Goal: Use online tool/utility: Utilize a website feature to perform a specific function

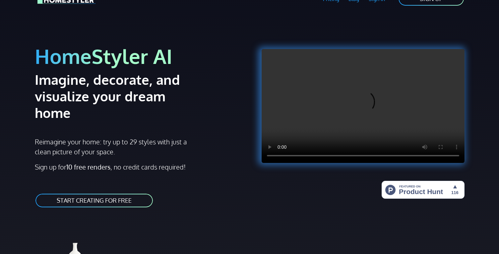
scroll to position [24, 0]
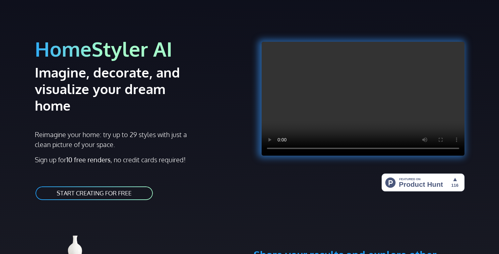
click at [96, 186] on link "START CREATING FOR FREE" at bounding box center [94, 193] width 119 height 15
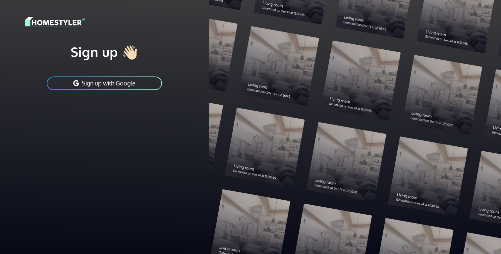
click at [103, 85] on button "Sign up with Google" at bounding box center [104, 83] width 117 height 15
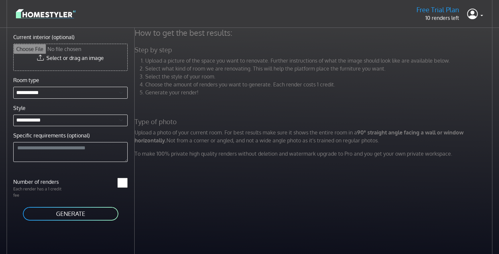
click at [73, 60] on input "Current interior (optional)" at bounding box center [71, 57] width 114 height 27
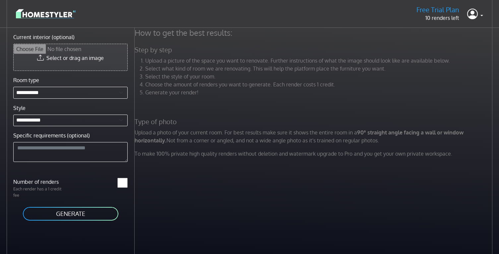
click at [68, 59] on input "Current interior (optional)" at bounding box center [71, 57] width 114 height 27
type input "**********"
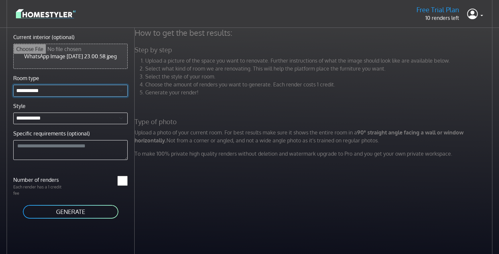
click at [38, 97] on select "**********" at bounding box center [70, 91] width 114 height 12
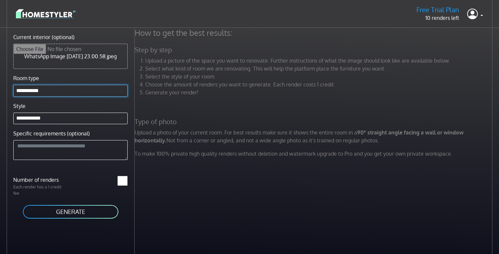
select select "*******"
click at [51, 159] on textarea "Specific requirements (optional)" at bounding box center [70, 150] width 114 height 20
type textarea "*"
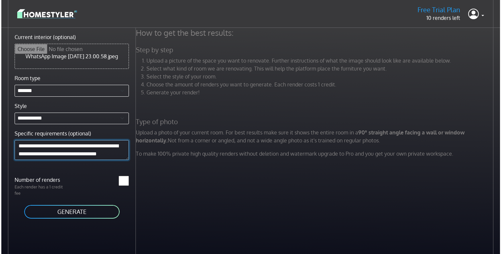
scroll to position [6, 0]
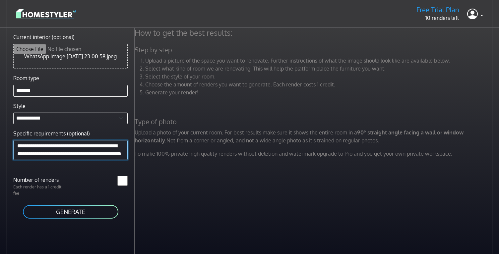
type textarea "**********"
click at [70, 219] on button "GENERATE" at bounding box center [70, 211] width 97 height 15
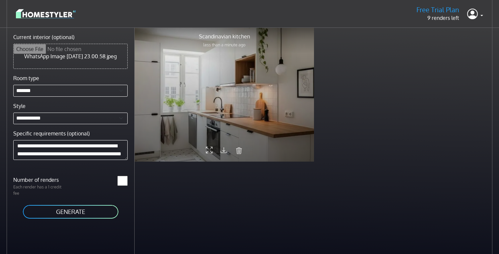
click at [210, 148] on icon at bounding box center [209, 150] width 7 height 11
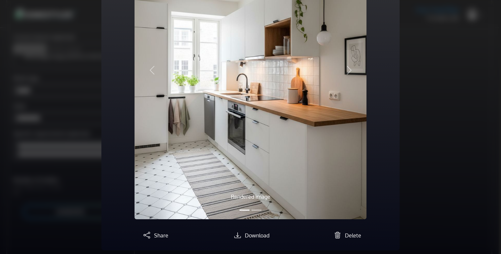
scroll to position [115, 0]
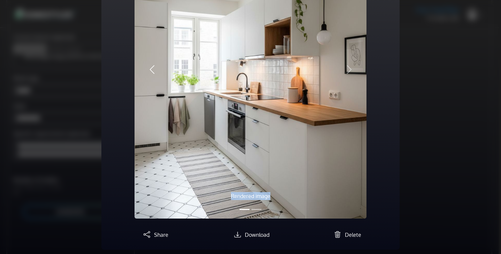
drag, startPoint x: 263, startPoint y: 191, endPoint x: 147, endPoint y: 198, distance: 116.5
click at [147, 198] on div "Rendered image Original image Previous Next" at bounding box center [251, 69] width 232 height 298
click at [256, 210] on button "Slide 2" at bounding box center [257, 210] width 10 height 8
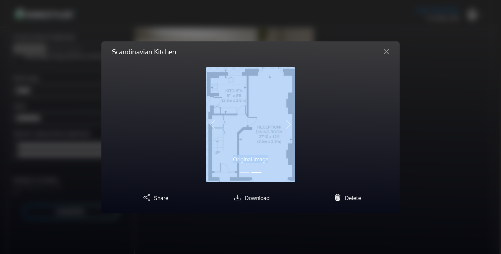
scroll to position [0, 0]
click at [212, 125] on span "button" at bounding box center [212, 124] width 11 height 11
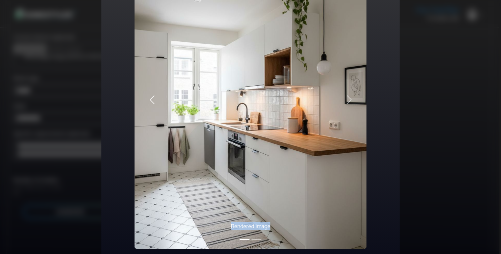
scroll to position [82, 0]
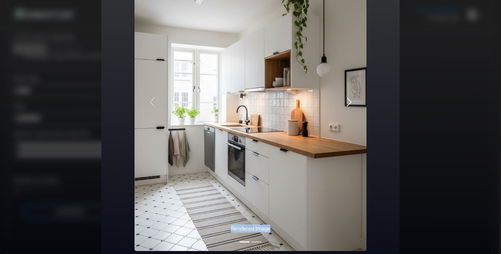
click at [350, 103] on span "button" at bounding box center [349, 102] width 11 height 11
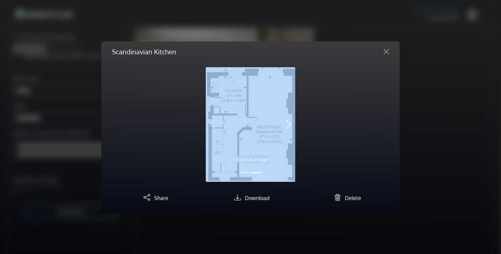
scroll to position [0, 0]
